Goal: Task Accomplishment & Management: Manage account settings

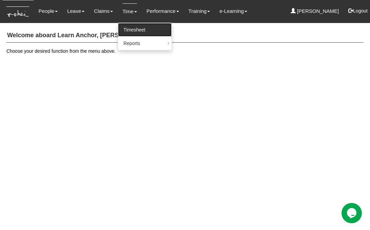
click at [126, 30] on link "Timesheet" at bounding box center [145, 30] width 54 height 14
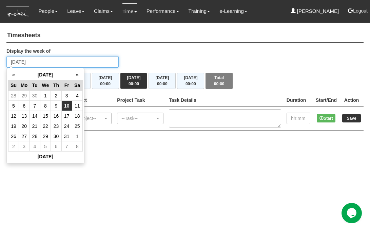
click at [28, 62] on input "[DATE]" at bounding box center [62, 62] width 112 height 12
click at [14, 76] on th "«" at bounding box center [13, 75] width 11 height 11
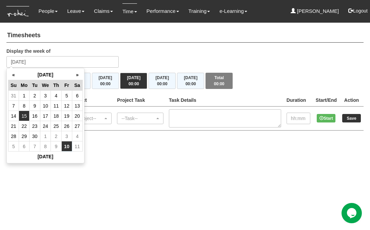
click at [26, 115] on td "15" at bounding box center [24, 116] width 11 height 10
type input "Monday 15 September 2025"
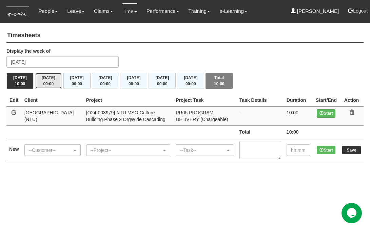
click at [51, 85] on span "00:00" at bounding box center [48, 84] width 11 height 5
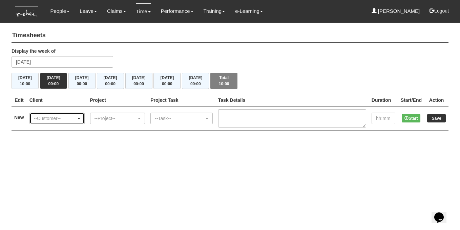
click at [80, 119] on div "--Customer--" at bounding box center [57, 118] width 46 height 7
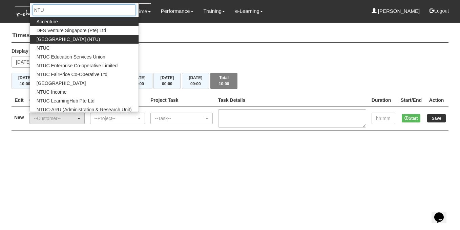
type input "NTU"
click at [82, 41] on span "[GEOGRAPHIC_DATA] (NTU)" at bounding box center [69, 39] width 64 height 7
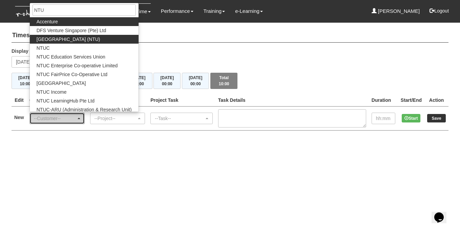
select select "59"
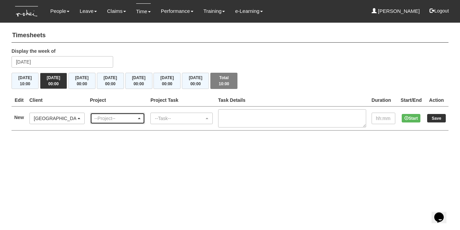
click at [141, 117] on div "--Project--" at bounding box center [118, 118] width 46 height 7
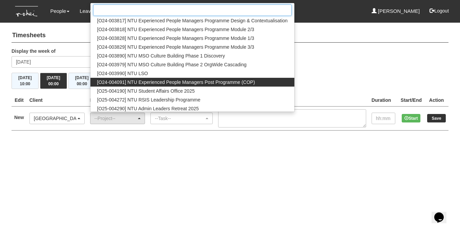
scroll to position [20, 0]
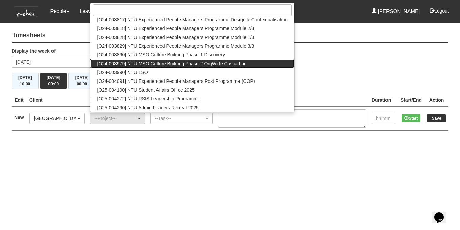
click at [169, 63] on span "[O24-003979] NTU MSO Culture Building Phase 2 OrgWide Cascading" at bounding box center [171, 63] width 149 height 7
select select "2613"
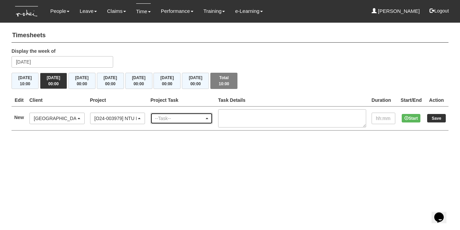
click at [208, 118] on span "button" at bounding box center [207, 118] width 3 height 1
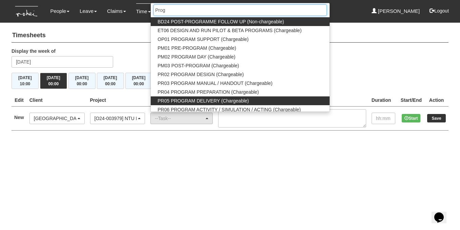
type input "Prog"
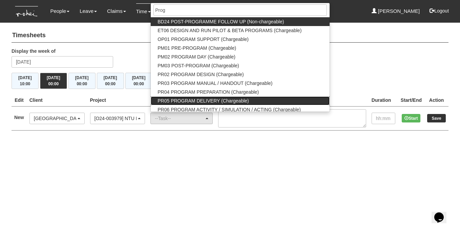
click at [217, 98] on span "PR05 PROGRAM DELIVERY (Chargeable)" at bounding box center [203, 101] width 91 height 7
select select "89"
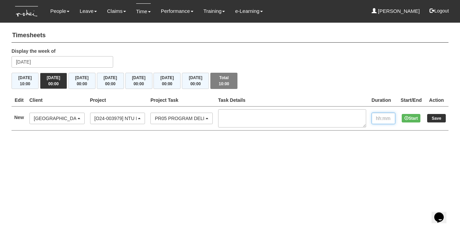
click at [369, 117] on input "text" at bounding box center [384, 119] width 24 height 12
type input "10:00"
click at [369, 119] on input "Save" at bounding box center [436, 118] width 19 height 8
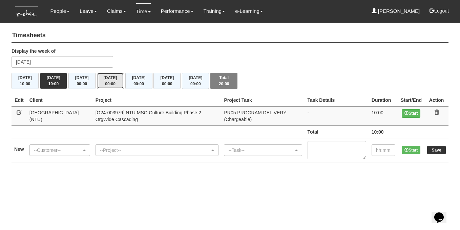
click at [113, 85] on span "00:00" at bounding box center [110, 84] width 11 height 5
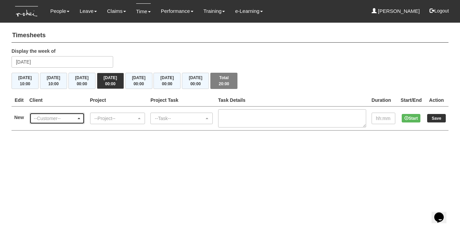
click at [84, 118] on div "--Customer--" at bounding box center [57, 118] width 55 height 11
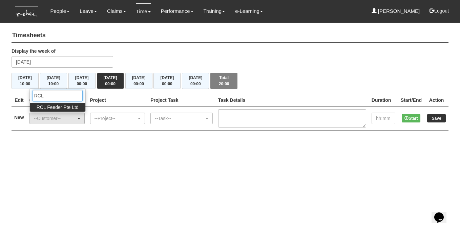
type input "RCL"
click at [70, 107] on span "RCL Feeder Pte Ltd" at bounding box center [58, 107] width 42 height 7
select select "516"
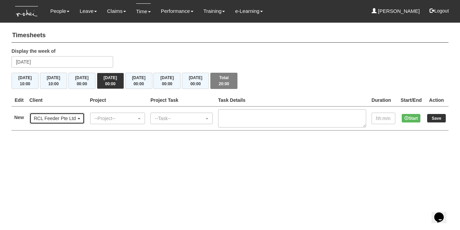
click at [80, 118] on span "button" at bounding box center [79, 118] width 3 height 1
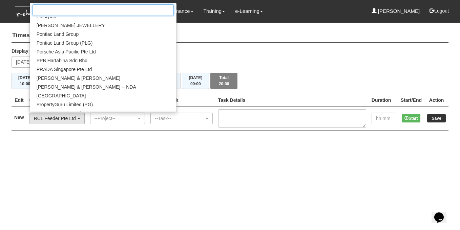
scroll to position [4844, 0]
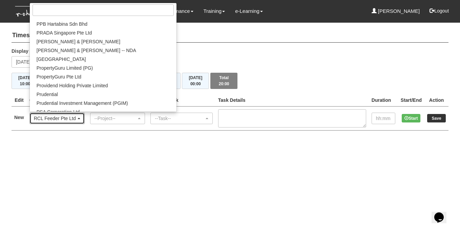
click at [80, 118] on span "button" at bounding box center [79, 118] width 3 height 1
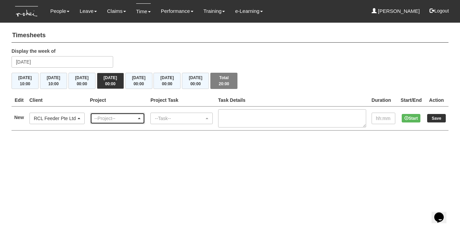
click at [141, 118] on span "button" at bounding box center [139, 118] width 3 height 1
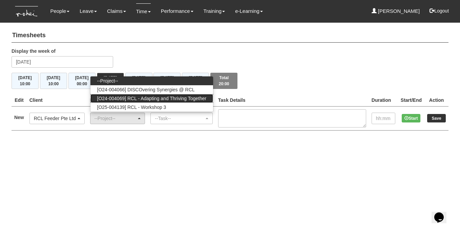
click at [158, 98] on span "[O24-004069] RCL - Adapting and Thriving Together" at bounding box center [151, 98] width 109 height 7
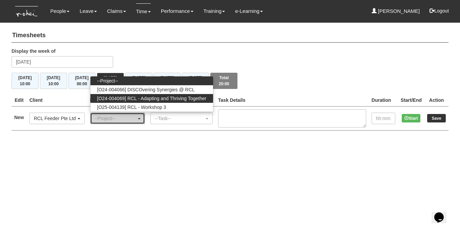
select select "2709"
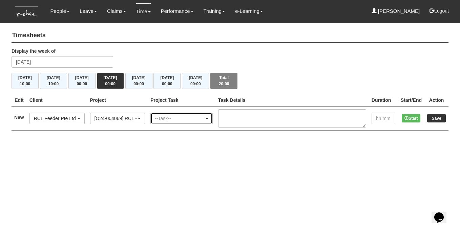
click at [208, 118] on span "button" at bounding box center [207, 118] width 3 height 1
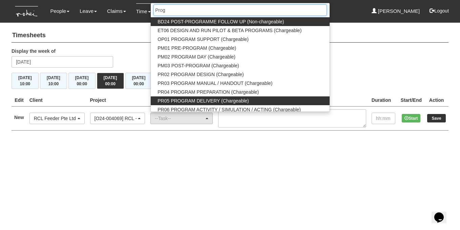
type input "Prog"
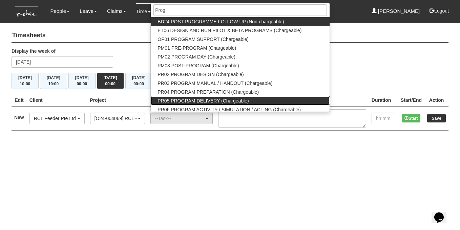
click at [213, 101] on span "PR05 PROGRAM DELIVERY (Chargeable)" at bounding box center [203, 101] width 91 height 7
select select "89"
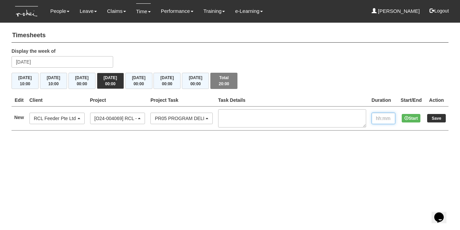
click at [379, 121] on input "text" at bounding box center [384, 119] width 24 height 12
type input "10:00"
click at [439, 119] on input "Save" at bounding box center [436, 118] width 19 height 8
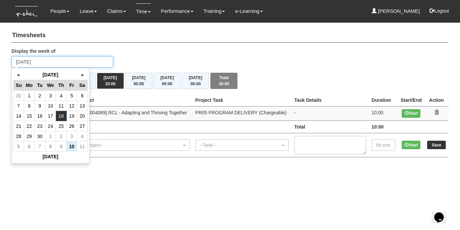
click at [90, 63] on input "Thursday 18 September 2025" at bounding box center [63, 62] width 102 height 12
click at [28, 128] on td "22" at bounding box center [29, 126] width 11 height 10
type input "[DATE]"
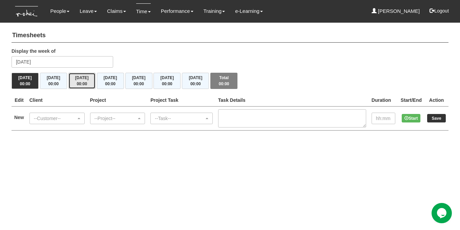
click at [85, 83] on span "00:00" at bounding box center [82, 84] width 11 height 5
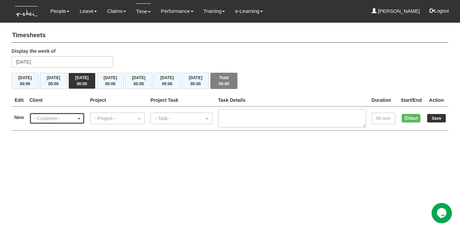
click at [80, 118] on span "button" at bounding box center [79, 118] width 3 height 1
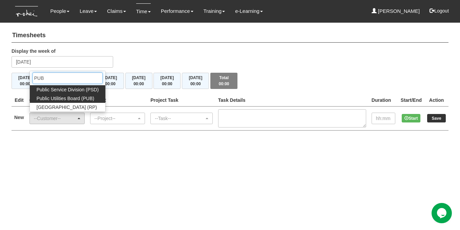
type input "PUB"
click at [81, 97] on span "Public Utilities Board (PUB)" at bounding box center [66, 98] width 58 height 7
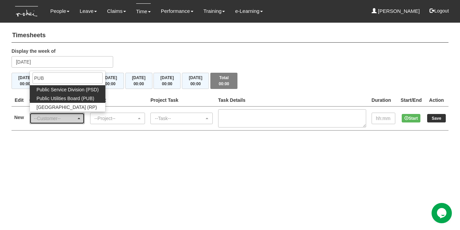
select select "155"
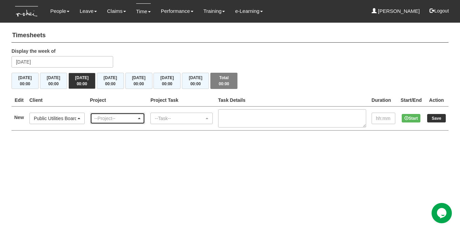
click at [141, 118] on span "button" at bounding box center [139, 118] width 3 height 1
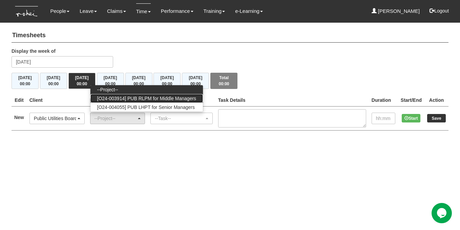
click at [163, 97] on span "[O24-003914] PUB RLPM for Middle Managers" at bounding box center [146, 98] width 99 height 7
select select "2562"
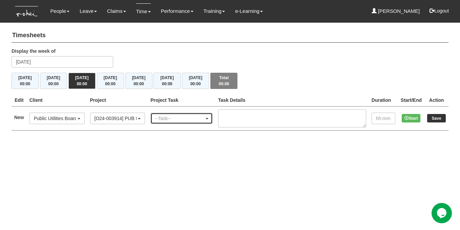
click at [208, 116] on div "--Task--" at bounding box center [182, 118] width 54 height 7
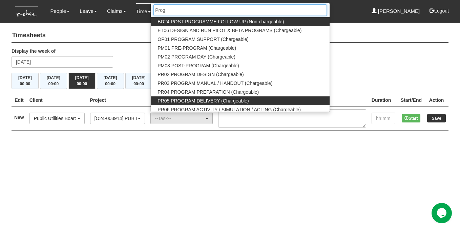
type input "Prog"
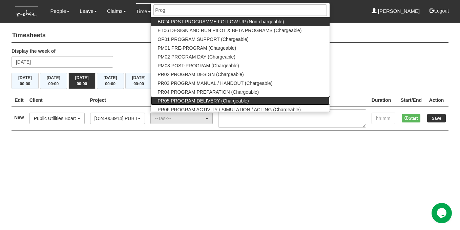
click at [210, 101] on span "PR05 PROGRAM DELIVERY (Chargeable)" at bounding box center [203, 101] width 91 height 7
select select "89"
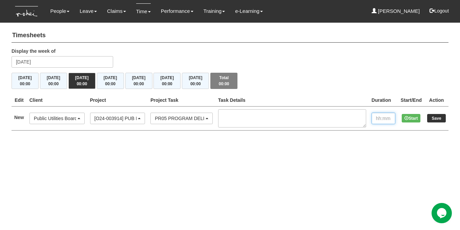
click at [383, 119] on input "text" at bounding box center [384, 119] width 24 height 12
type input "10:00"
click at [442, 116] on input "Save" at bounding box center [436, 118] width 19 height 8
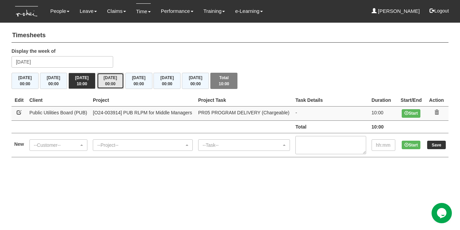
click at [102, 82] on button "Thu 25/9 00:00" at bounding box center [110, 81] width 27 height 16
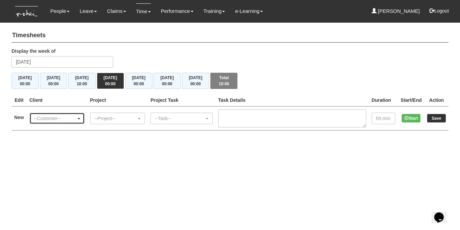
click at [80, 118] on span "button" at bounding box center [79, 118] width 3 height 1
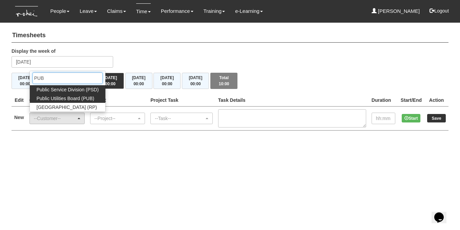
type input "PUB"
click at [80, 97] on span "Public Utilities Board (PUB)" at bounding box center [66, 98] width 58 height 7
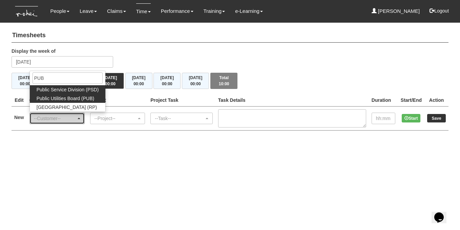
select select "155"
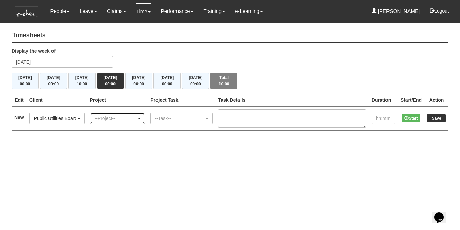
click at [141, 118] on span "button" at bounding box center [139, 118] width 3 height 1
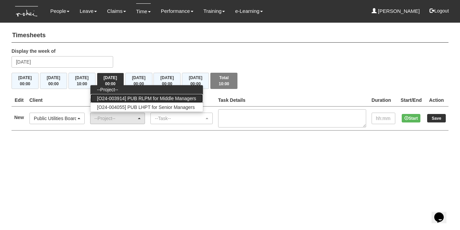
click at [154, 100] on span "[O24-003914] PUB RLPM for Middle Managers" at bounding box center [146, 98] width 99 height 7
select select "2562"
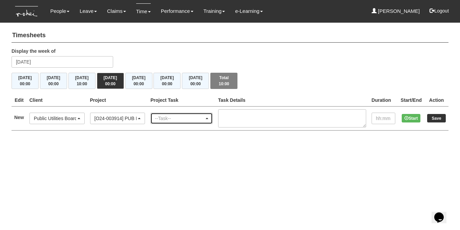
click at [208, 118] on div "--Task--" at bounding box center [182, 118] width 54 height 7
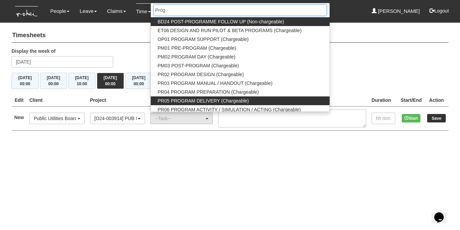
type input "Prog"
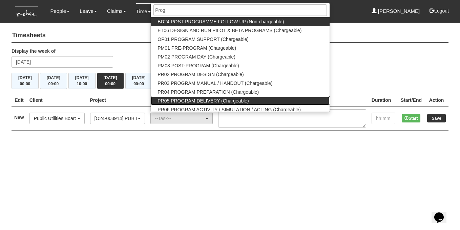
click at [214, 100] on span "PR05 PROGRAM DELIVERY (Chargeable)" at bounding box center [203, 101] width 91 height 7
select select "89"
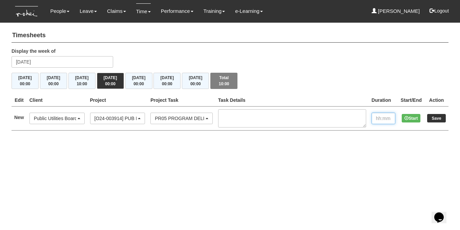
click at [376, 120] on input "text" at bounding box center [384, 119] width 24 height 12
type input "10:00"
click at [433, 119] on input "Save" at bounding box center [436, 118] width 19 height 8
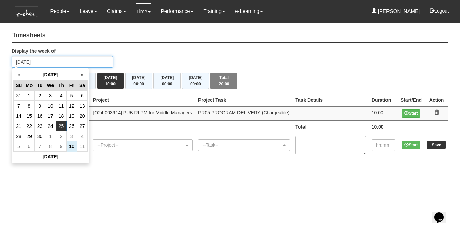
click at [87, 61] on input "[DATE]" at bounding box center [63, 62] width 102 height 12
click at [29, 138] on td "29" at bounding box center [29, 137] width 11 height 10
type input "[DATE]"
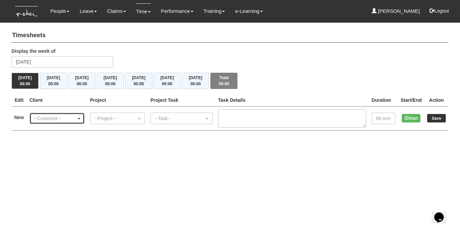
click at [80, 118] on span "button" at bounding box center [79, 118] width 3 height 1
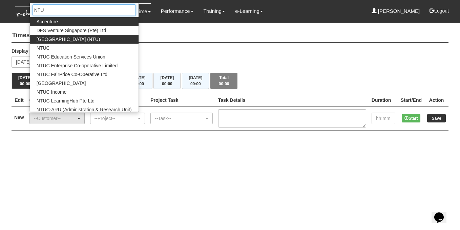
type input "NTU"
click at [88, 39] on span "[GEOGRAPHIC_DATA] (NTU)" at bounding box center [69, 39] width 64 height 7
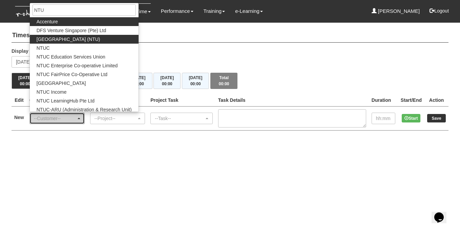
select select "59"
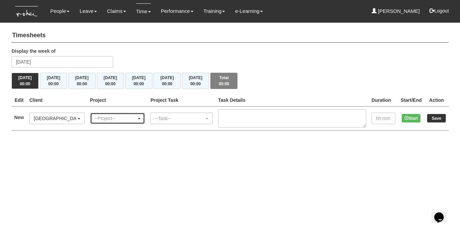
click at [141, 116] on div "--Project--" at bounding box center [118, 118] width 46 height 7
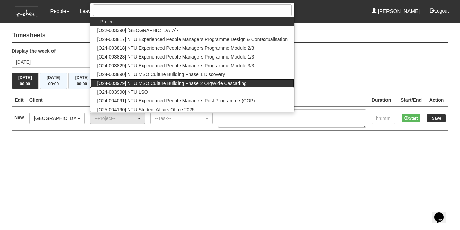
click at [166, 84] on span "[O24-003979] NTU MSO Culture Building Phase 2 OrgWide Cascading" at bounding box center [171, 83] width 149 height 7
select select "2613"
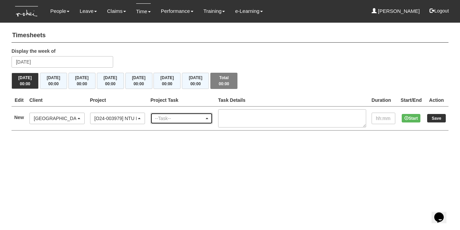
click at [208, 118] on span "button" at bounding box center [207, 118] width 3 height 1
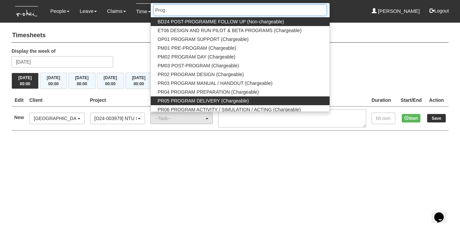
type input "Prog"
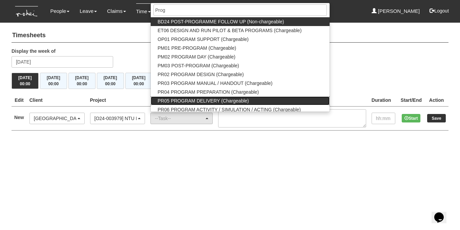
click at [209, 102] on span "PR05 PROGRAM DELIVERY (Chargeable)" at bounding box center [203, 101] width 91 height 7
select select "89"
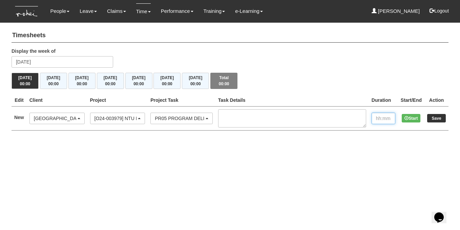
click at [378, 116] on input "text" at bounding box center [384, 119] width 24 height 12
type input "10:00"
click at [440, 118] on input "Save" at bounding box center [436, 118] width 19 height 8
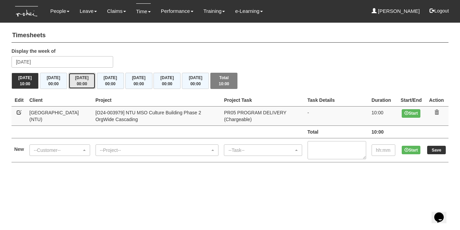
click at [81, 83] on span "00:00" at bounding box center [82, 84] width 11 height 5
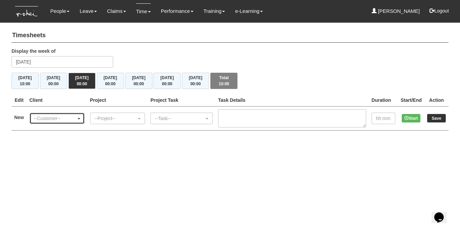
click at [80, 119] on span "button" at bounding box center [79, 118] width 3 height 1
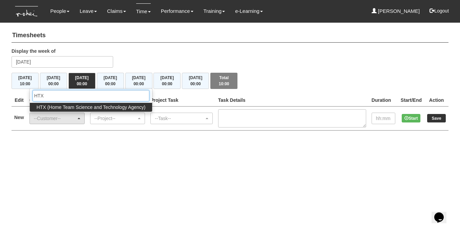
type input "HTX"
click at [110, 106] on span "HTX (Home Team Science and Technology Agency)" at bounding box center [91, 107] width 109 height 7
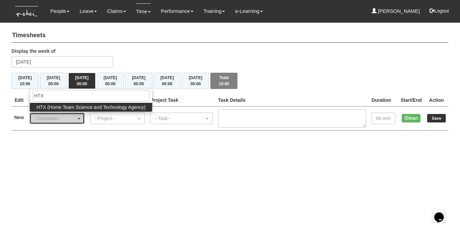
select select "902"
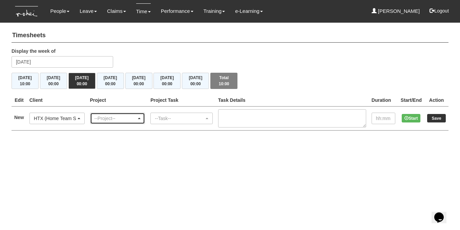
click at [141, 117] on div "--Project--" at bounding box center [118, 118] width 46 height 7
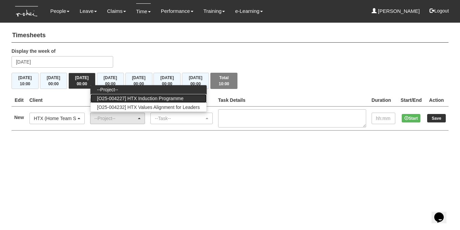
click at [152, 97] on span "[O25-004227] HTX Induction Programme" at bounding box center [140, 98] width 86 height 7
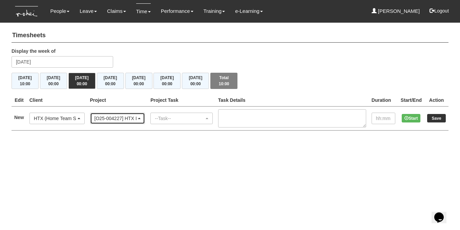
click at [135, 118] on div "[O25-004227] HTX Induction Programme" at bounding box center [116, 118] width 42 height 7
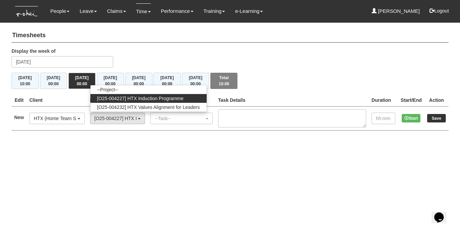
click at [149, 99] on span "[O25-004227] HTX Induction Programme" at bounding box center [140, 98] width 86 height 7
select select "2848"
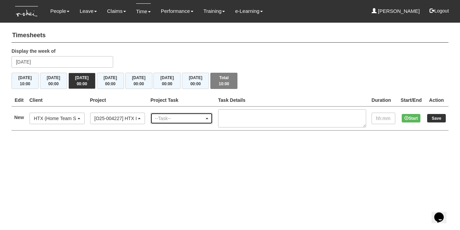
click at [208, 118] on span "button" at bounding box center [207, 118] width 3 height 1
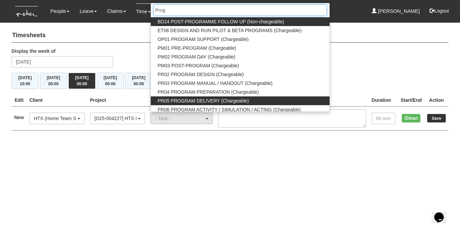
type input "Prog"
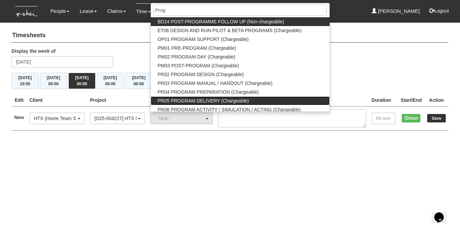
click at [218, 99] on span "PR05 PROGRAM DELIVERY (Chargeable)" at bounding box center [203, 101] width 91 height 7
select select "89"
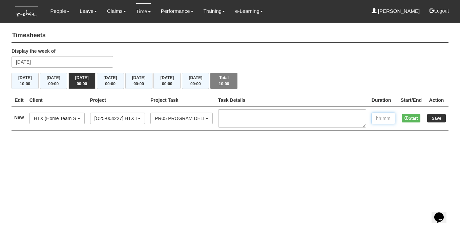
click at [379, 116] on input "text" at bounding box center [384, 119] width 24 height 12
type input "10:00"
click at [437, 118] on input "Save" at bounding box center [436, 118] width 19 height 8
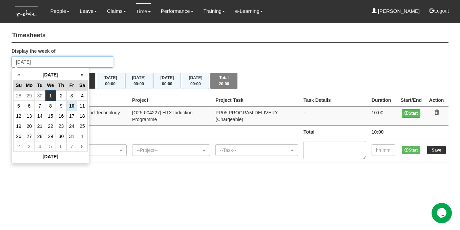
click at [23, 62] on input "[DATE]" at bounding box center [63, 62] width 102 height 12
click at [50, 107] on td "8" at bounding box center [50, 106] width 11 height 10
type input "[DATE]"
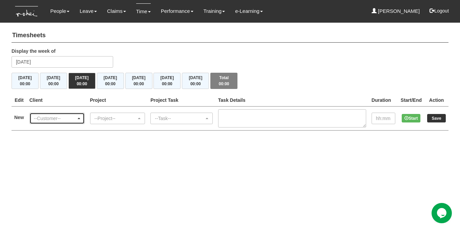
click at [80, 118] on span "button" at bounding box center [79, 118] width 3 height 1
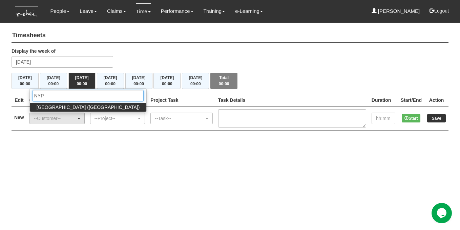
type input "NYP"
click at [81, 106] on span "[GEOGRAPHIC_DATA] ([GEOGRAPHIC_DATA])" at bounding box center [88, 107] width 103 height 7
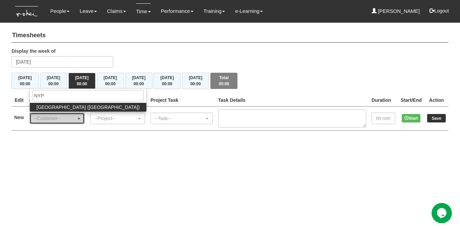
select select "40"
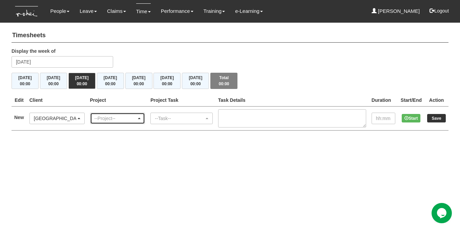
click at [141, 118] on span "button" at bounding box center [139, 118] width 3 height 1
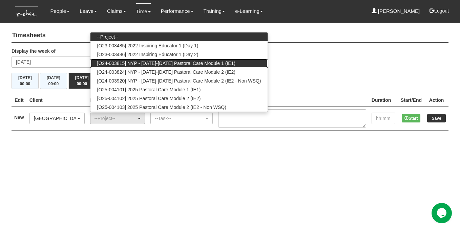
click at [226, 62] on span "[O24-003815] NYP - [DATE]-[DATE] Pastoral Care Module 1 (IE1)" at bounding box center [166, 63] width 139 height 7
select select "2483"
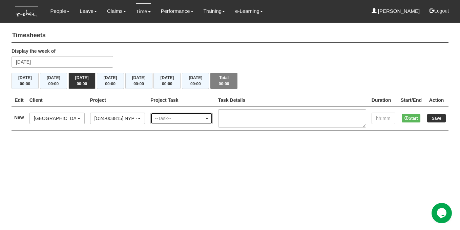
click at [208, 118] on span "button" at bounding box center [207, 118] width 3 height 1
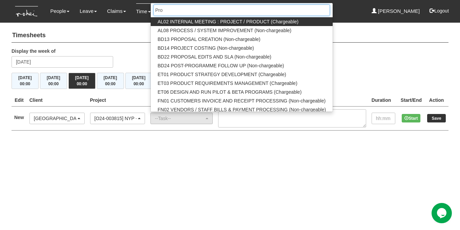
type input "Prog"
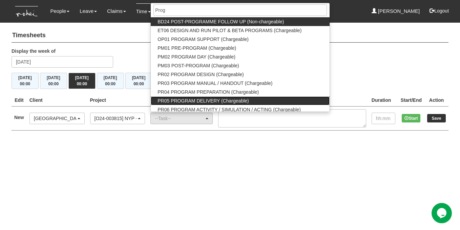
click at [214, 100] on span "PR05 PROGRAM DELIVERY (Chargeable)" at bounding box center [203, 101] width 91 height 7
select select "89"
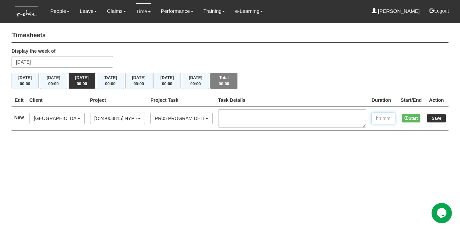
click at [385, 117] on input "text" at bounding box center [384, 119] width 24 height 12
type input "10:00"
click at [438, 118] on input "Save" at bounding box center [436, 118] width 19 height 8
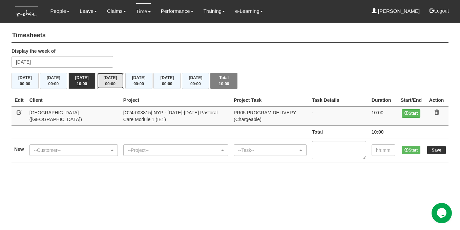
click at [117, 80] on button "[DATE] 00:00" at bounding box center [110, 81] width 27 height 16
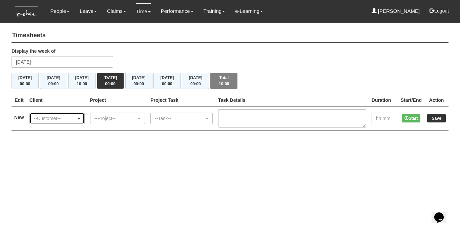
click at [80, 119] on div "--Customer--" at bounding box center [57, 118] width 46 height 7
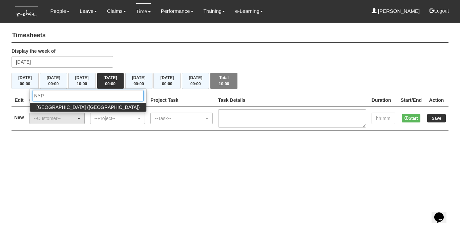
type input "NYP"
click at [80, 106] on span "[GEOGRAPHIC_DATA] ([GEOGRAPHIC_DATA])" at bounding box center [88, 107] width 103 height 7
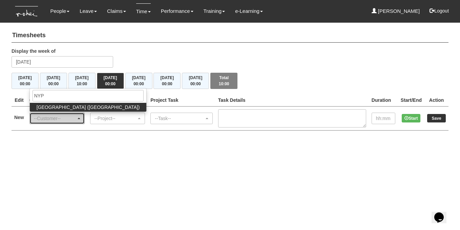
select select "40"
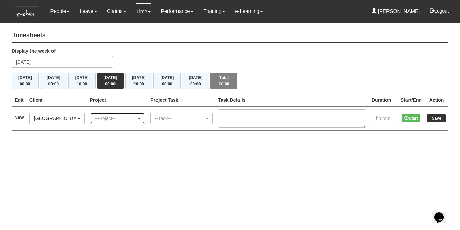
click at [141, 118] on span "button" at bounding box center [139, 118] width 3 height 1
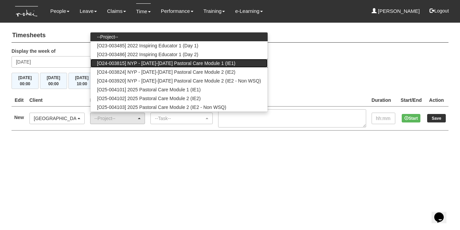
click at [163, 63] on span "[O24-003815] NYP - 2024-2026 Pastoral Care Module 1 (IE1)" at bounding box center [166, 63] width 139 height 7
select select "2483"
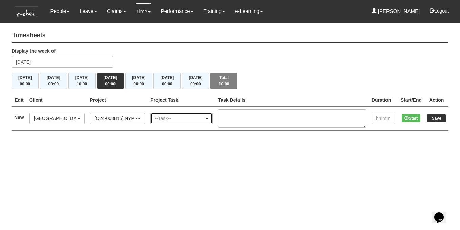
click at [208, 118] on span "button" at bounding box center [207, 118] width 3 height 1
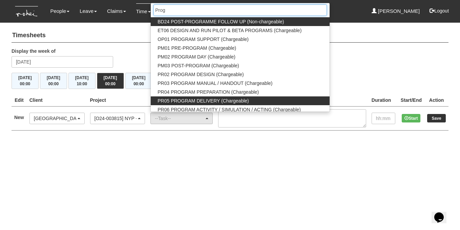
type input "Prog"
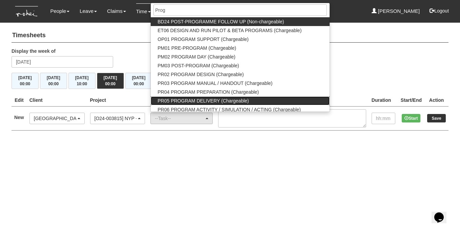
click at [218, 98] on span "PR05 PROGRAM DELIVERY (Chargeable)" at bounding box center [203, 101] width 91 height 7
select select "89"
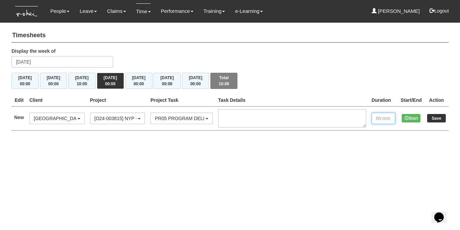
click at [377, 117] on input "text" at bounding box center [384, 119] width 24 height 12
type input "10:00"
click at [440, 119] on input "Save" at bounding box center [436, 118] width 19 height 8
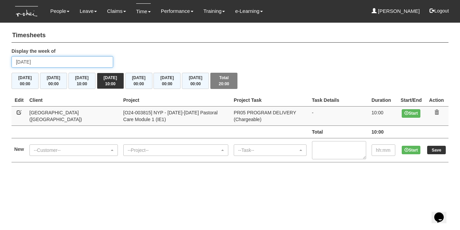
click at [55, 63] on input "[DATE]" at bounding box center [63, 62] width 102 height 12
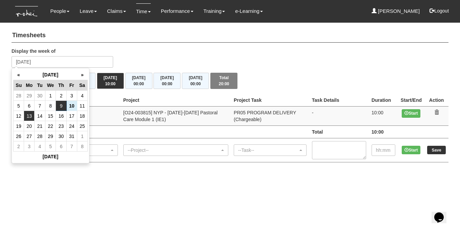
click at [28, 115] on td "13" at bounding box center [29, 116] width 11 height 10
type input "[DATE]"
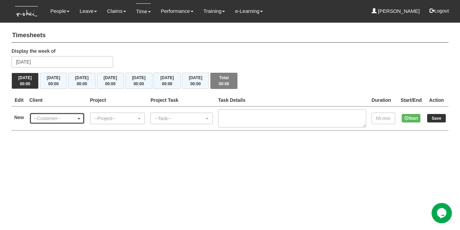
click at [80, 116] on div "--Customer--" at bounding box center [57, 118] width 46 height 7
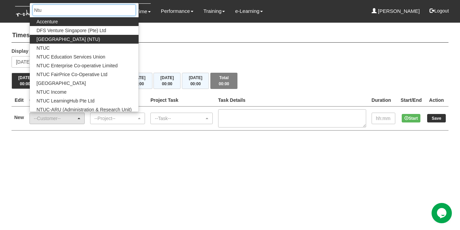
type input "Ntu"
click at [82, 39] on span "[GEOGRAPHIC_DATA] (NTU)" at bounding box center [69, 39] width 64 height 7
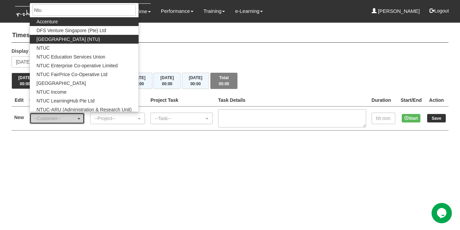
select select "59"
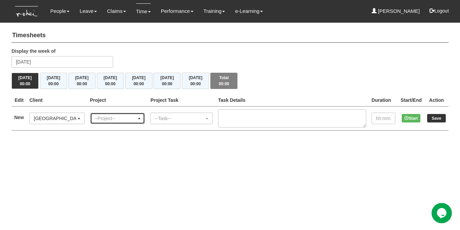
click at [141, 118] on span "button" at bounding box center [139, 118] width 3 height 1
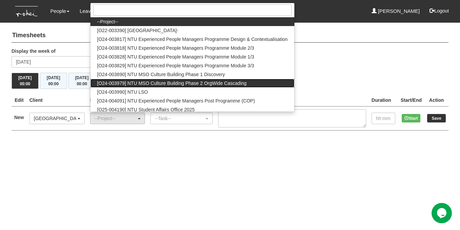
click at [174, 83] on span "[O24-003979] NTU MSO Culture Building Phase 2 OrgWide Cascading" at bounding box center [171, 83] width 149 height 7
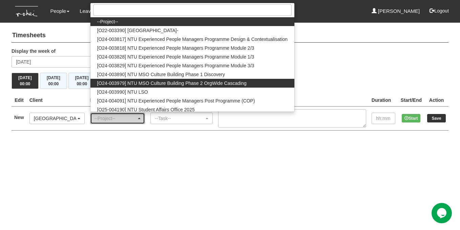
select select "2613"
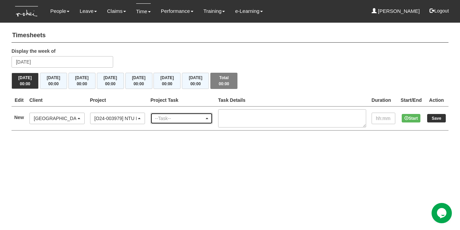
click at [208, 119] on div "--Task--" at bounding box center [182, 118] width 54 height 7
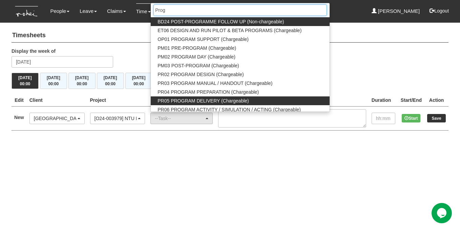
type input "Prog"
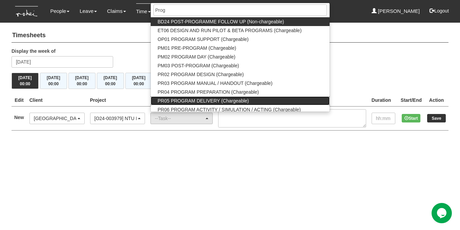
click at [203, 100] on span "PR05 PROGRAM DELIVERY (Chargeable)" at bounding box center [203, 101] width 91 height 7
select select "89"
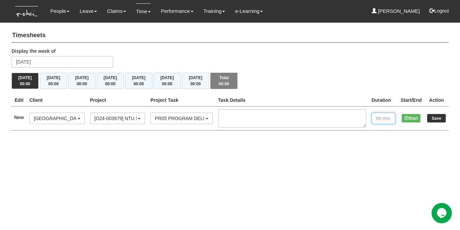
click at [379, 119] on input "text" at bounding box center [384, 119] width 24 height 12
type input "10:00"
click at [438, 117] on input "Save" at bounding box center [436, 118] width 19 height 8
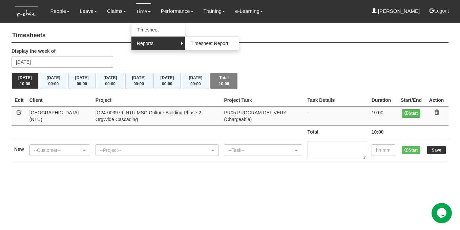
click at [143, 42] on link "Reports" at bounding box center [159, 44] width 54 height 14
click at [175, 42] on link "Reports" at bounding box center [159, 44] width 54 height 14
click at [190, 45] on link "Timesheet Report" at bounding box center [212, 44] width 54 height 14
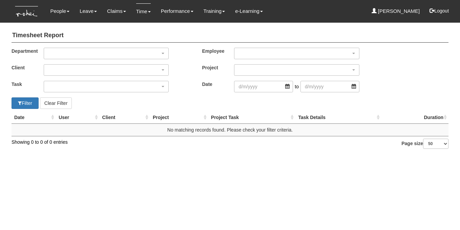
select select "50"
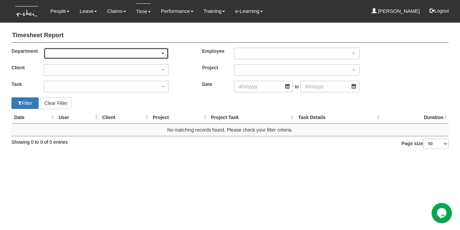
click at [164, 53] on span "button" at bounding box center [163, 53] width 3 height 1
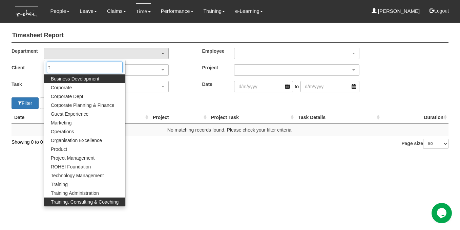
type input "t"
click at [115, 201] on span "Training, Consulting & Coaching" at bounding box center [85, 202] width 68 height 7
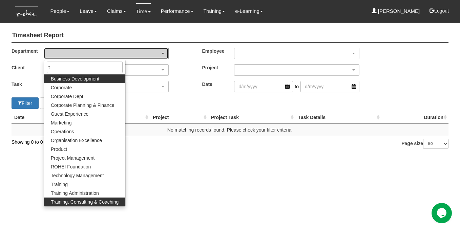
select select "140"
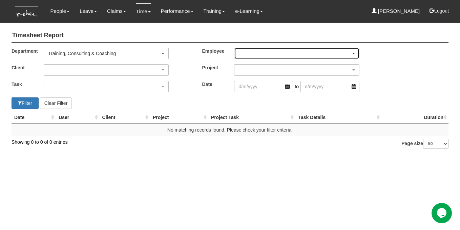
click at [266, 52] on div "button" at bounding box center [297, 53] width 124 height 11
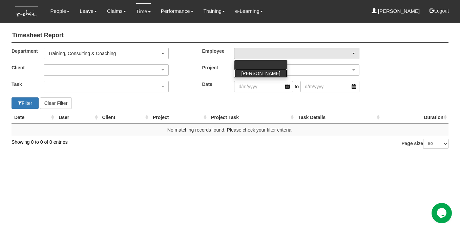
click at [262, 72] on span "[PERSON_NAME]" at bounding box center [260, 73] width 39 height 7
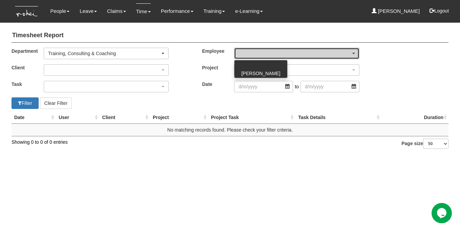
select select "cd9f8d03-039d-4482-adde-d71bcfd65268"
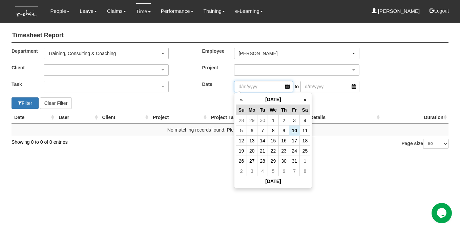
click at [261, 89] on input "search" at bounding box center [263, 87] width 59 height 12
click at [242, 99] on th "«" at bounding box center [241, 100] width 11 height 11
click at [262, 140] on td "16" at bounding box center [262, 141] width 11 height 10
type input "16/9/2025"
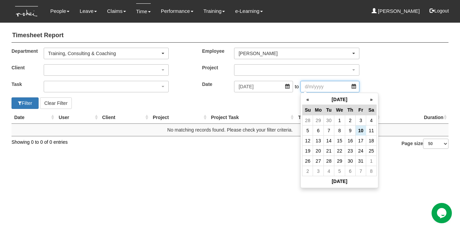
click at [312, 87] on input "search" at bounding box center [330, 87] width 59 height 12
click at [341, 141] on td "15" at bounding box center [339, 141] width 11 height 10
type input "15/10/2025"
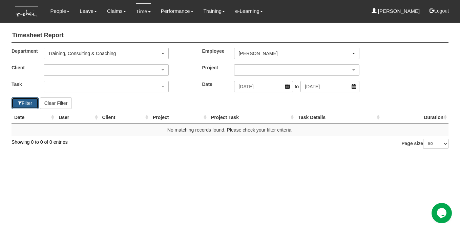
click at [26, 101] on button "Filter" at bounding box center [25, 104] width 27 height 12
select select "50"
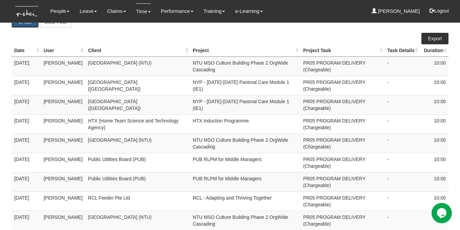
scroll to position [80, 0]
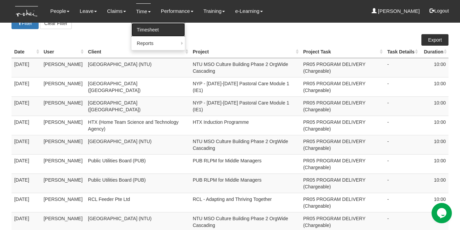
click at [144, 30] on link "Timesheet" at bounding box center [159, 30] width 54 height 14
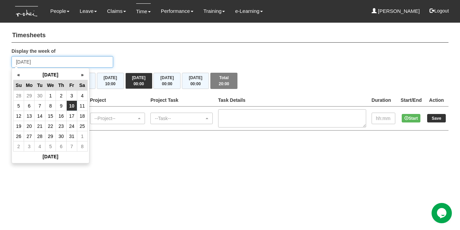
click at [64, 61] on input "[DATE]" at bounding box center [63, 62] width 102 height 12
click at [41, 117] on td "14" at bounding box center [40, 116] width 11 height 10
type input "[DATE]"
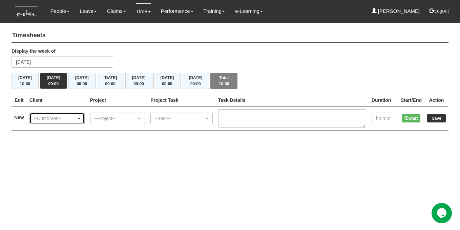
click at [80, 116] on div "--Customer--" at bounding box center [57, 118] width 46 height 7
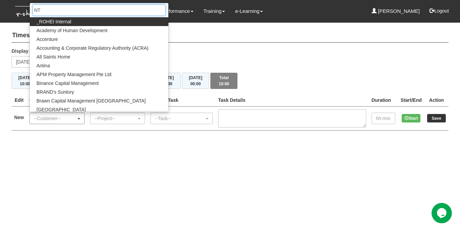
type input "NTU"
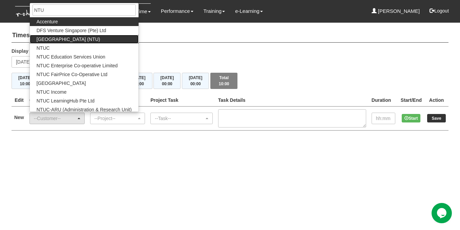
click at [93, 38] on span "[GEOGRAPHIC_DATA] (NTU)" at bounding box center [69, 39] width 64 height 7
select select "59"
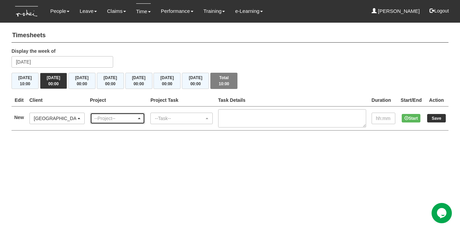
click at [141, 119] on div "--Project--" at bounding box center [118, 118] width 46 height 7
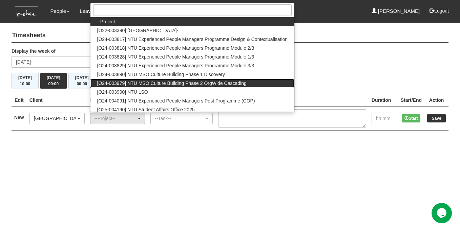
click at [153, 83] on span "[O24-003979] NTU MSO Culture Building Phase 2 OrgWide Cascading" at bounding box center [171, 83] width 149 height 7
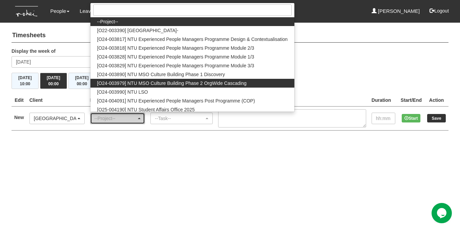
select select "2613"
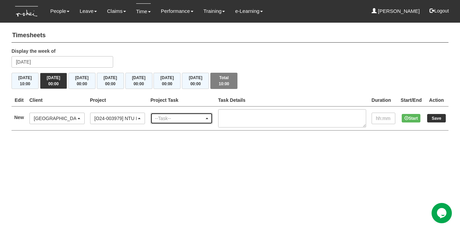
click at [208, 119] on div "--Task--" at bounding box center [182, 118] width 54 height 7
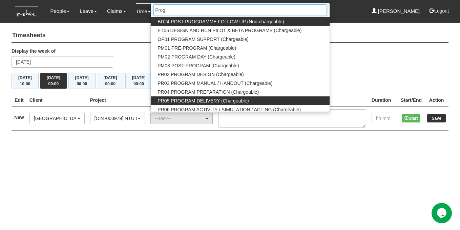
type input "Prog"
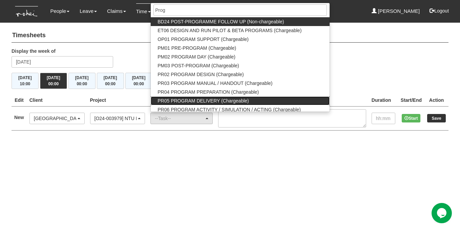
click at [221, 101] on span "PR05 PROGRAM DELIVERY (Chargeable)" at bounding box center [203, 101] width 91 height 7
select select "89"
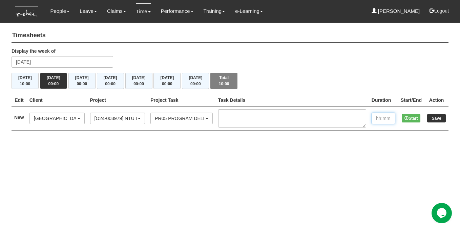
click at [379, 121] on input "text" at bounding box center [384, 119] width 24 height 12
type input "10:00"
click at [436, 118] on input "Save" at bounding box center [436, 118] width 19 height 8
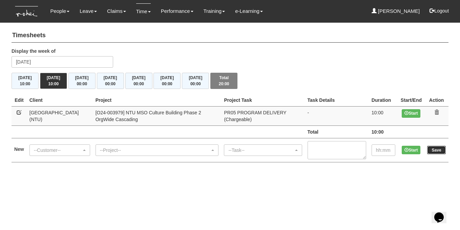
click at [431, 149] on input "Save" at bounding box center [436, 150] width 19 height 8
click at [435, 150] on input "Save" at bounding box center [436, 150] width 19 height 8
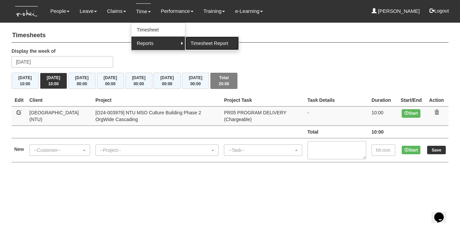
click at [208, 40] on link "Timesheet Report" at bounding box center [212, 44] width 54 height 14
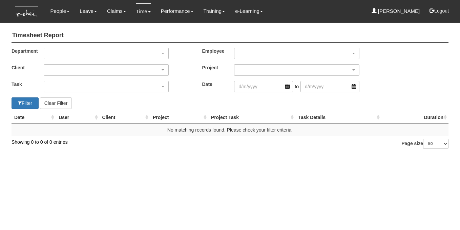
select select "50"
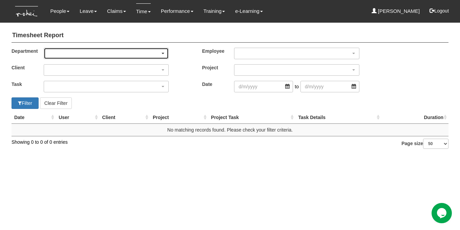
click at [163, 52] on div "button" at bounding box center [106, 53] width 124 height 11
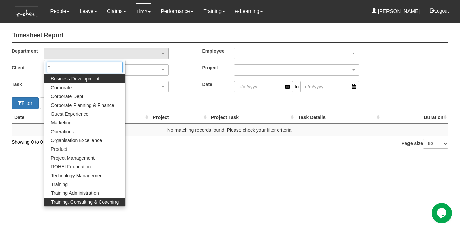
type input "t"
click at [106, 202] on span "Training, Consulting & Coaching" at bounding box center [85, 202] width 68 height 7
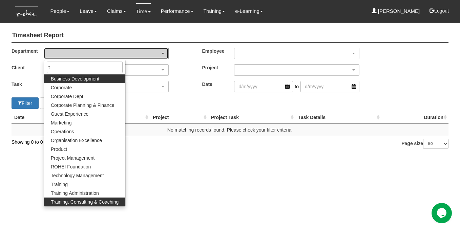
select select "140"
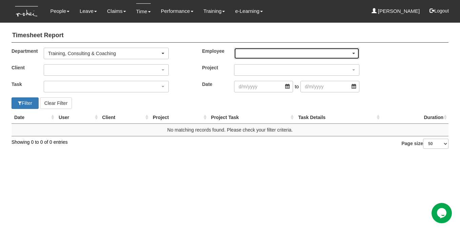
click at [258, 52] on div "button" at bounding box center [297, 53] width 124 height 11
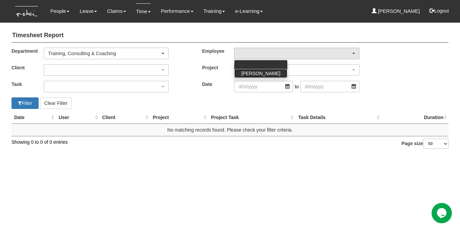
click at [262, 71] on span "[PERSON_NAME]" at bounding box center [260, 73] width 39 height 7
select select "cd9f8d03-039d-4482-adde-d71bcfd65268"
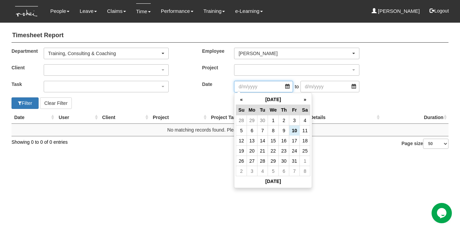
click at [258, 87] on input "search" at bounding box center [263, 87] width 59 height 12
click at [240, 100] on th "«" at bounding box center [241, 100] width 11 height 11
click at [264, 142] on td "16" at bounding box center [262, 141] width 11 height 10
type input "16/9/2025"
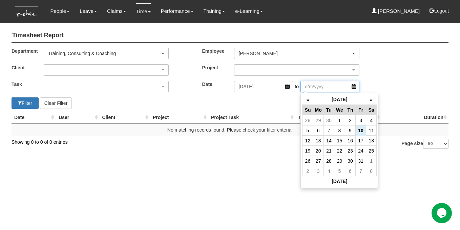
click at [311, 85] on input "search" at bounding box center [330, 87] width 59 height 12
click at [341, 140] on td "15" at bounding box center [339, 141] width 11 height 10
type input "15/10/2025"
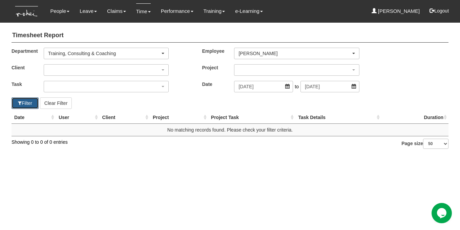
click at [29, 101] on button "Filter" at bounding box center [25, 104] width 27 height 12
select select "50"
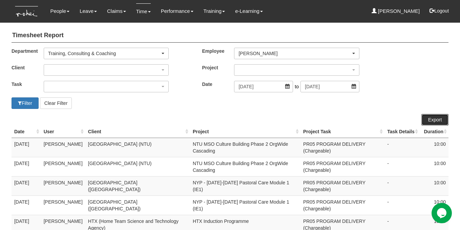
click at [437, 122] on link "Export" at bounding box center [435, 120] width 27 height 12
click at [114, 14] on link "Claims" at bounding box center [116, 11] width 19 height 16
click at [115, 29] on link "Submit Claims" at bounding box center [129, 30] width 54 height 14
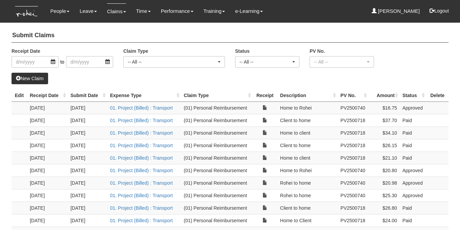
select select "50"
click at [39, 77] on link "New Claim" at bounding box center [30, 79] width 37 height 12
